Goal: Information Seeking & Learning: Learn about a topic

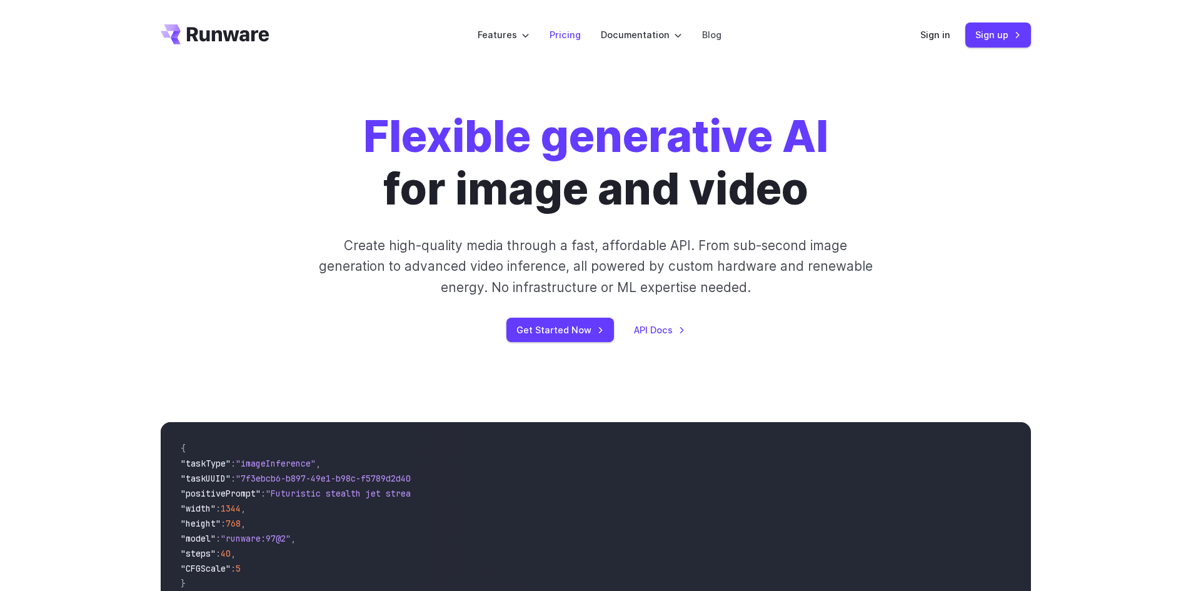
click at [551, 41] on link "Pricing" at bounding box center [565, 35] width 31 height 14
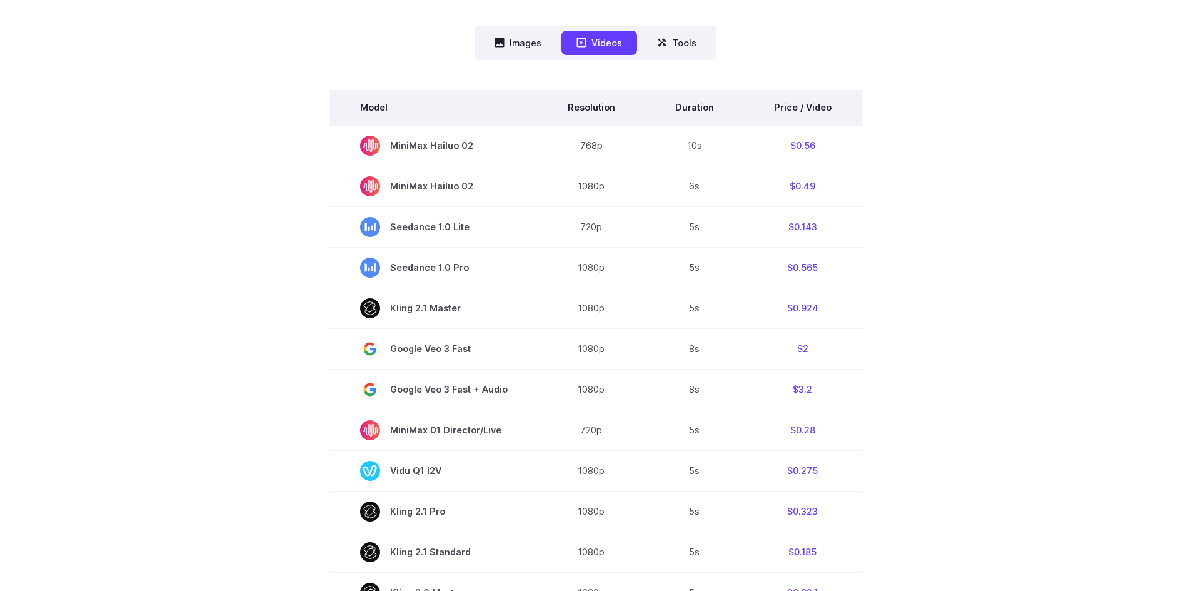
scroll to position [375, 0]
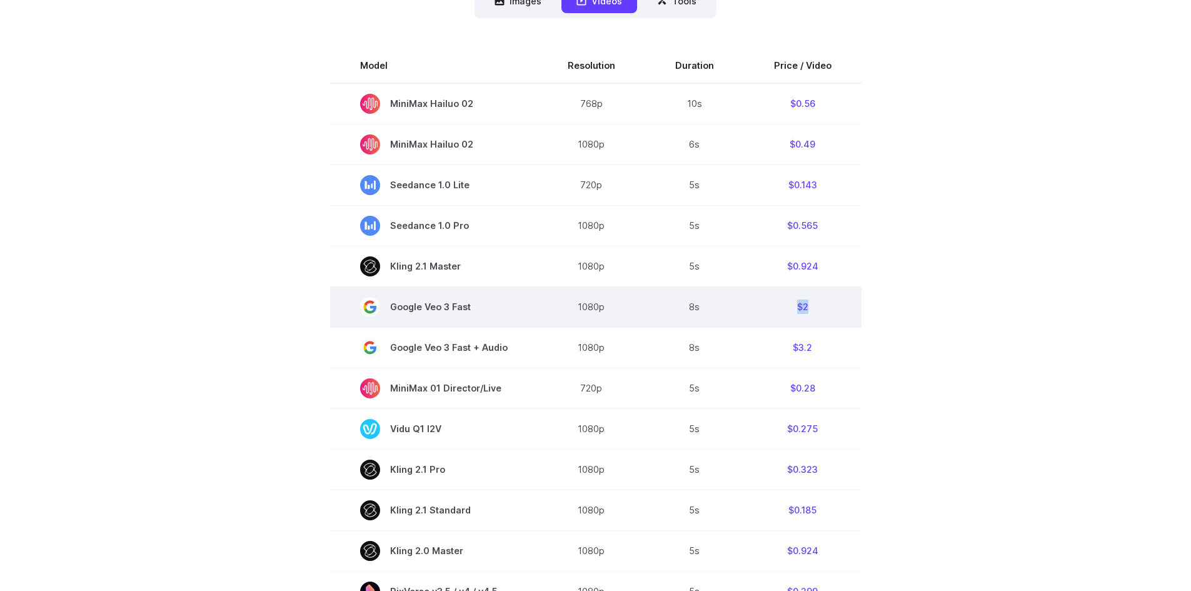
click at [808, 311] on td "$2" at bounding box center [803, 306] width 118 height 41
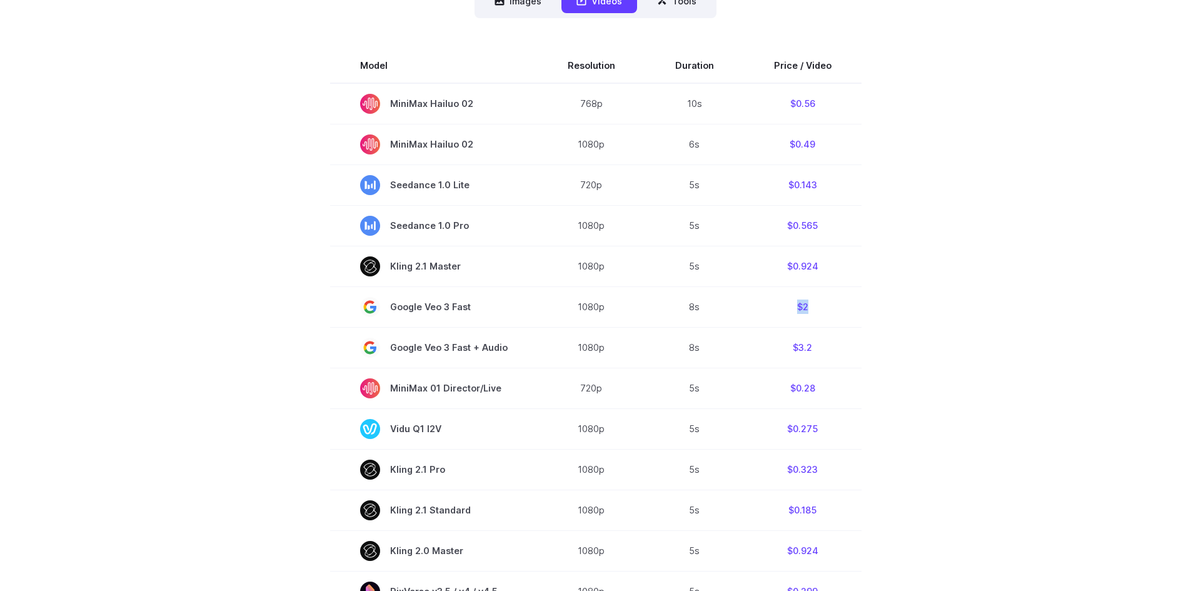
scroll to position [313, 0]
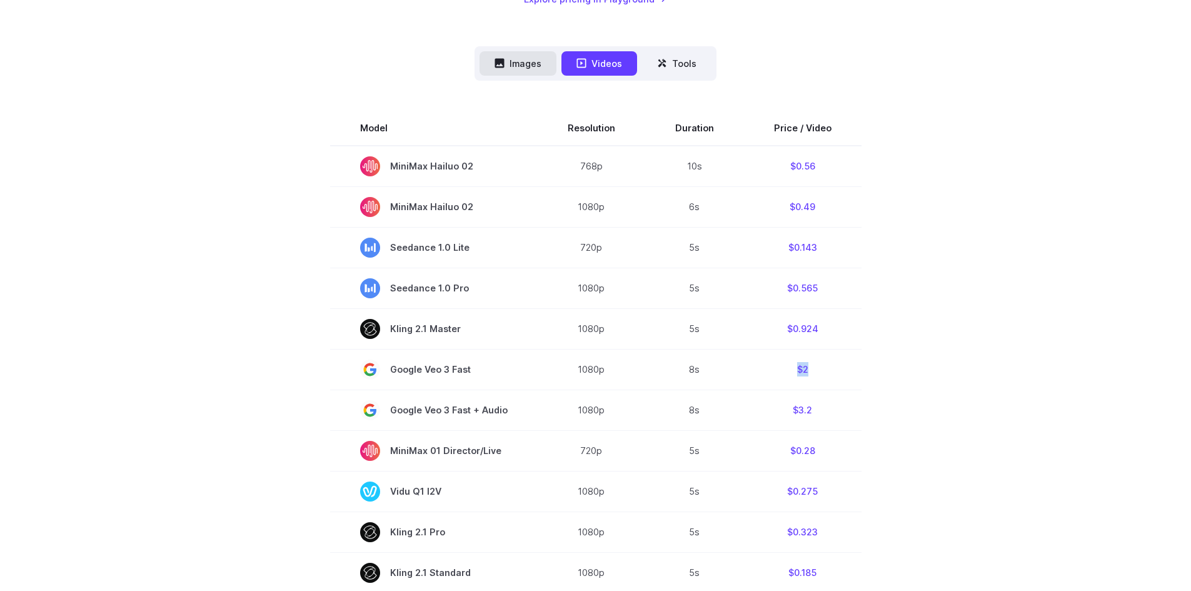
click at [523, 76] on button "Images" at bounding box center [518, 63] width 77 height 24
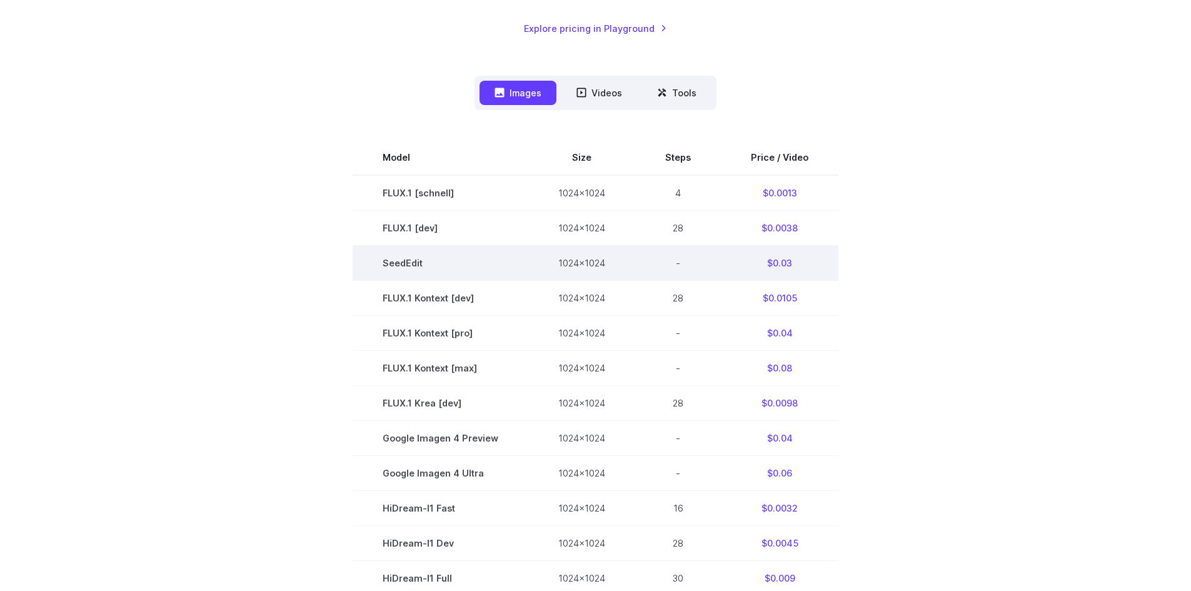
scroll to position [250, 0]
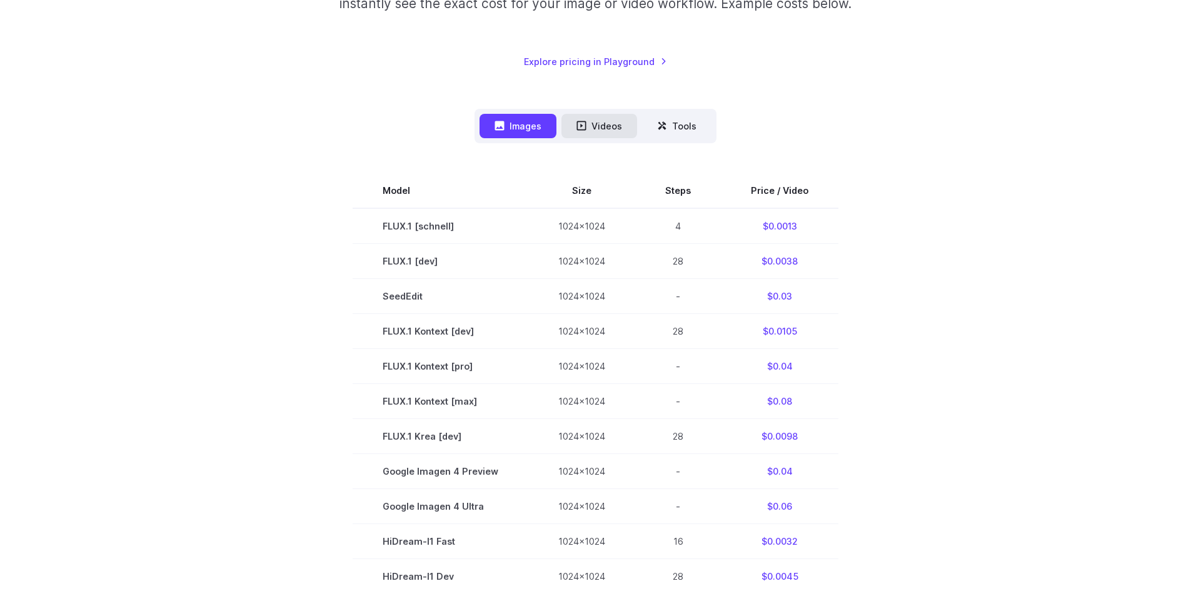
click at [582, 125] on icon at bounding box center [581, 125] width 9 height 9
click at [594, 133] on button "Videos" at bounding box center [599, 126] width 76 height 24
